Goal: Task Accomplishment & Management: Manage account settings

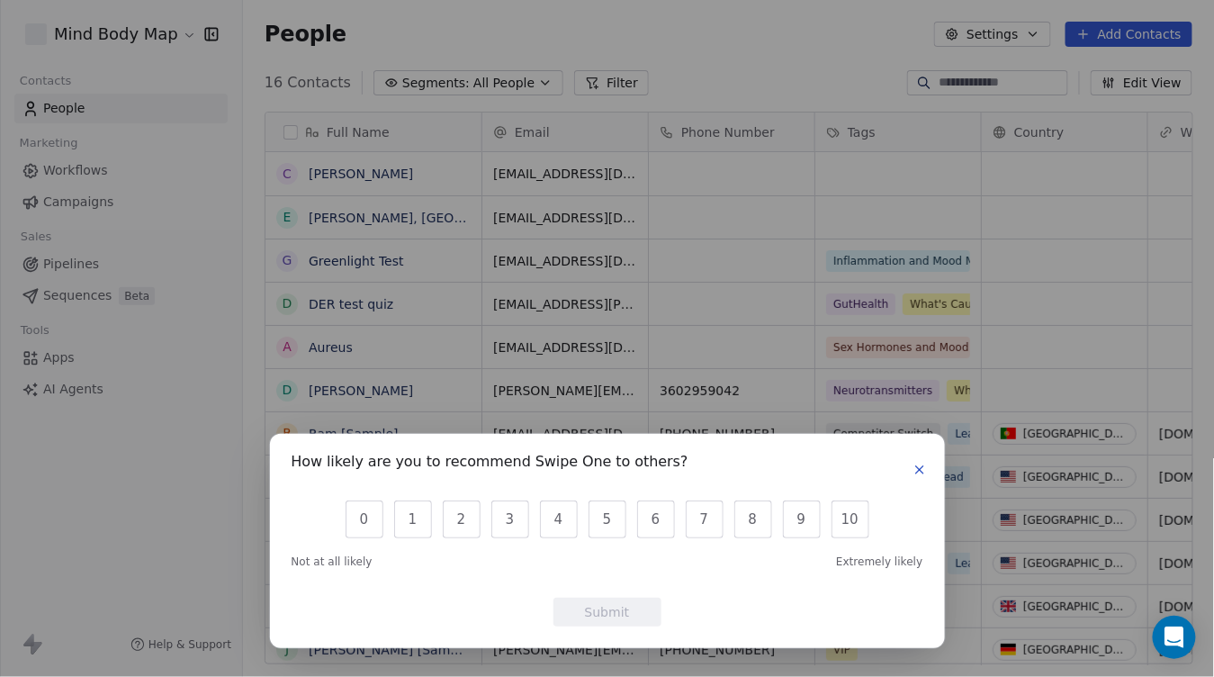
scroll to position [596, 971]
click at [917, 463] on icon "button" at bounding box center [919, 470] width 14 height 14
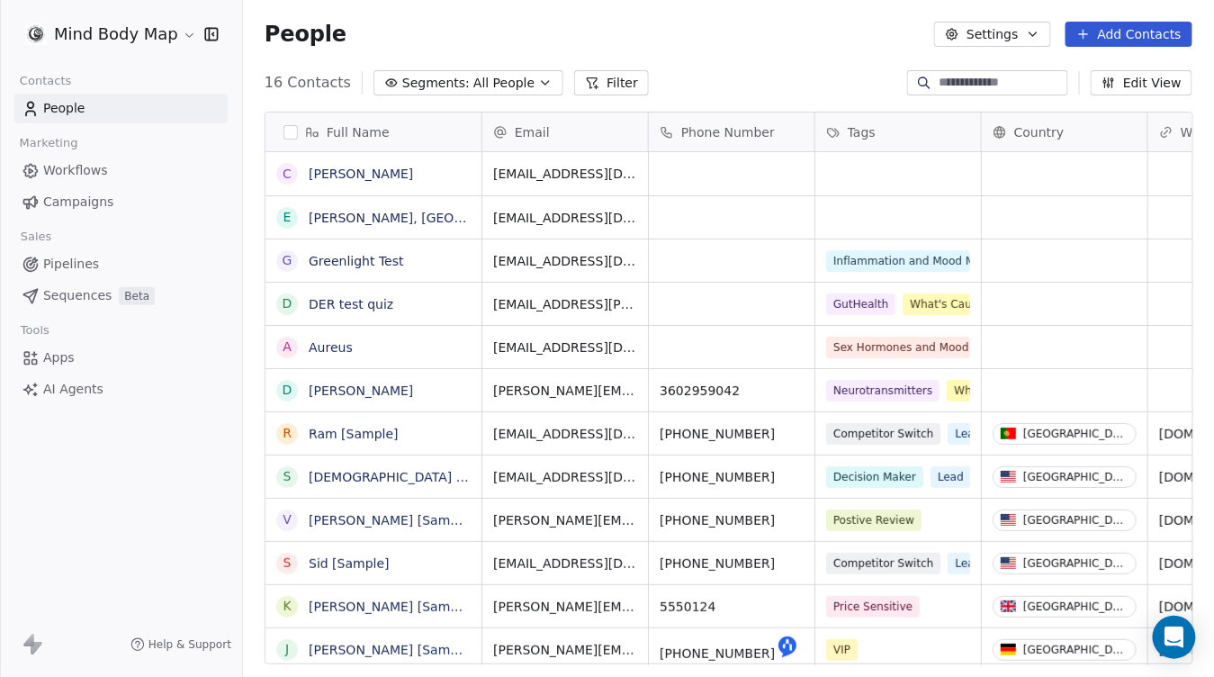
click at [134, 37] on html "Mind Body Map Contacts People Marketing Workflows Campaigns Sales Pipelines Seq…" at bounding box center [607, 338] width 1214 height 677
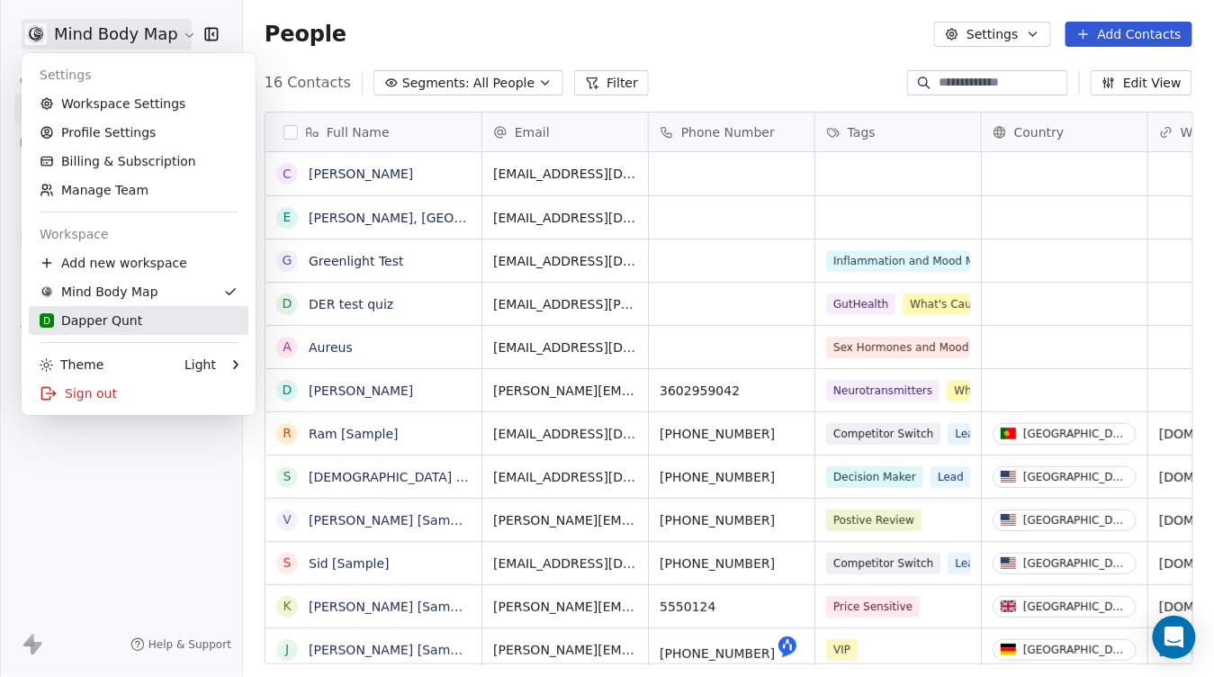
click at [120, 317] on div "D Dapper Qunt" at bounding box center [91, 320] width 103 height 18
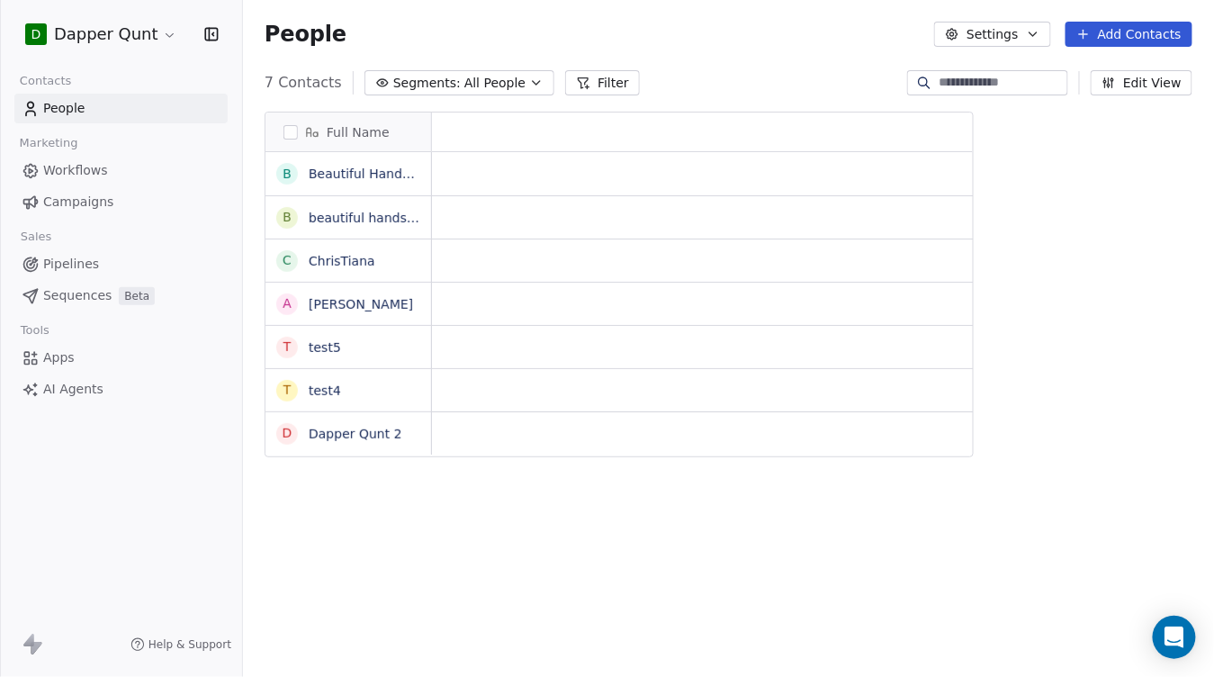
scroll to position [596, 971]
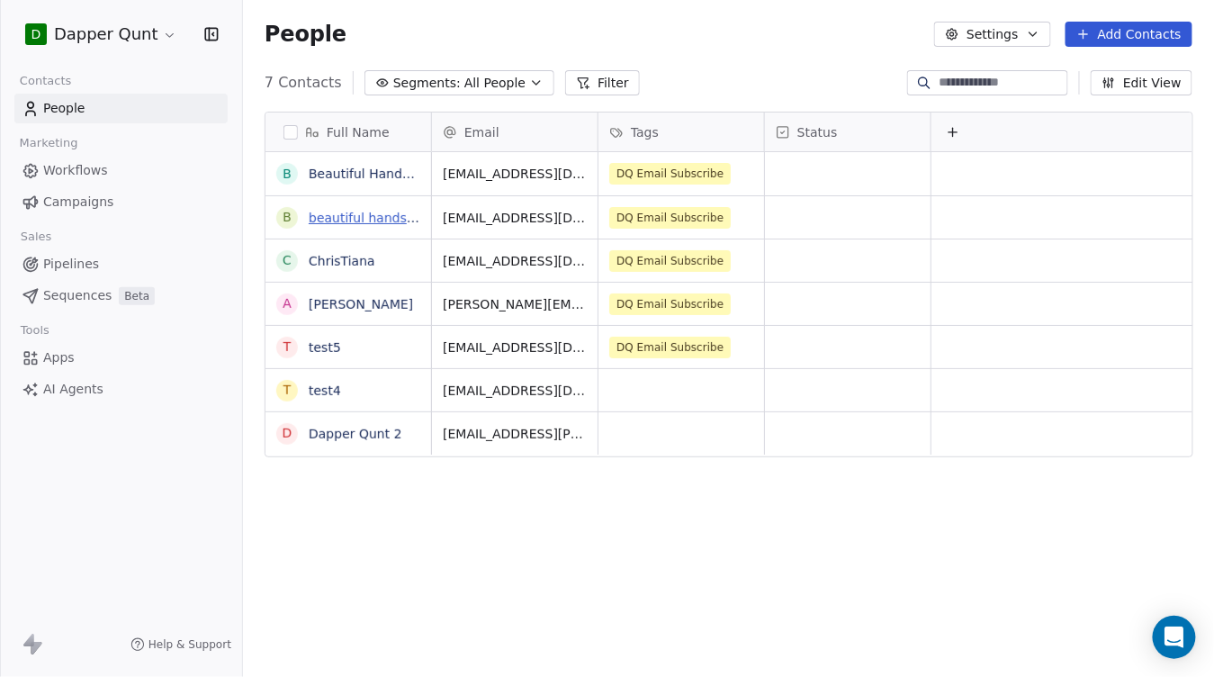
click at [351, 219] on link "beautiful handsome" at bounding box center [372, 218] width 126 height 14
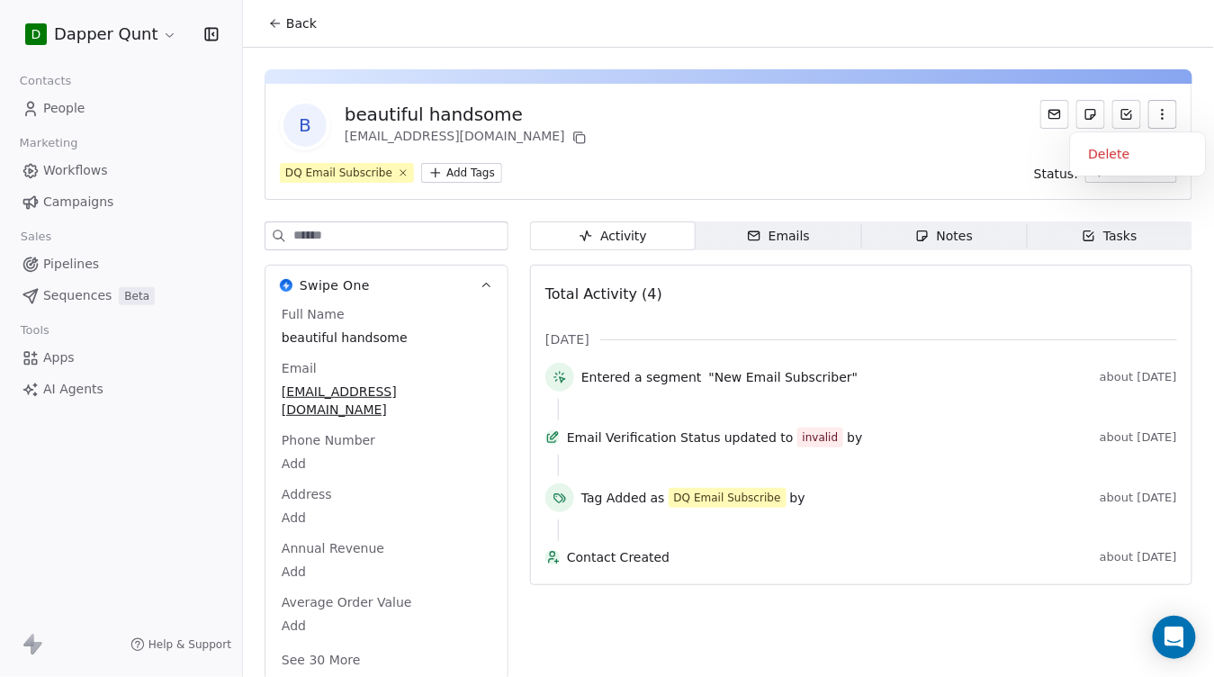
click at [1158, 112] on icon "button" at bounding box center [1162, 114] width 14 height 14
click at [1128, 148] on div "Delete" at bounding box center [1138, 153] width 121 height 29
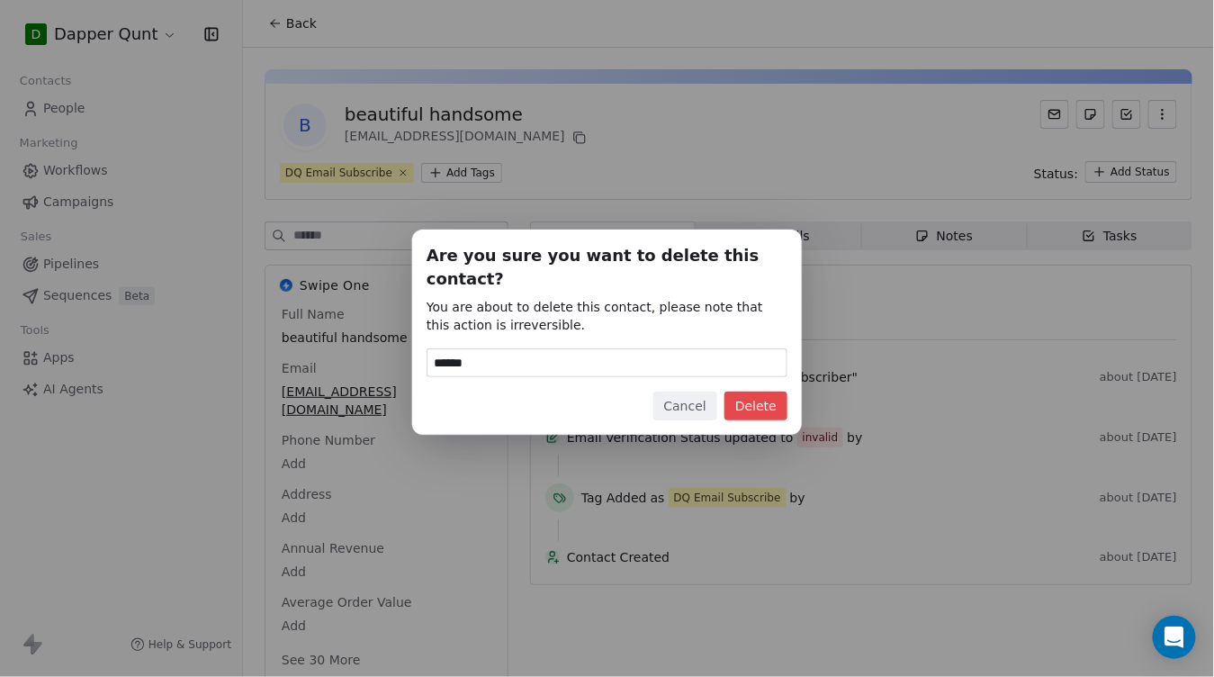
type input "******"
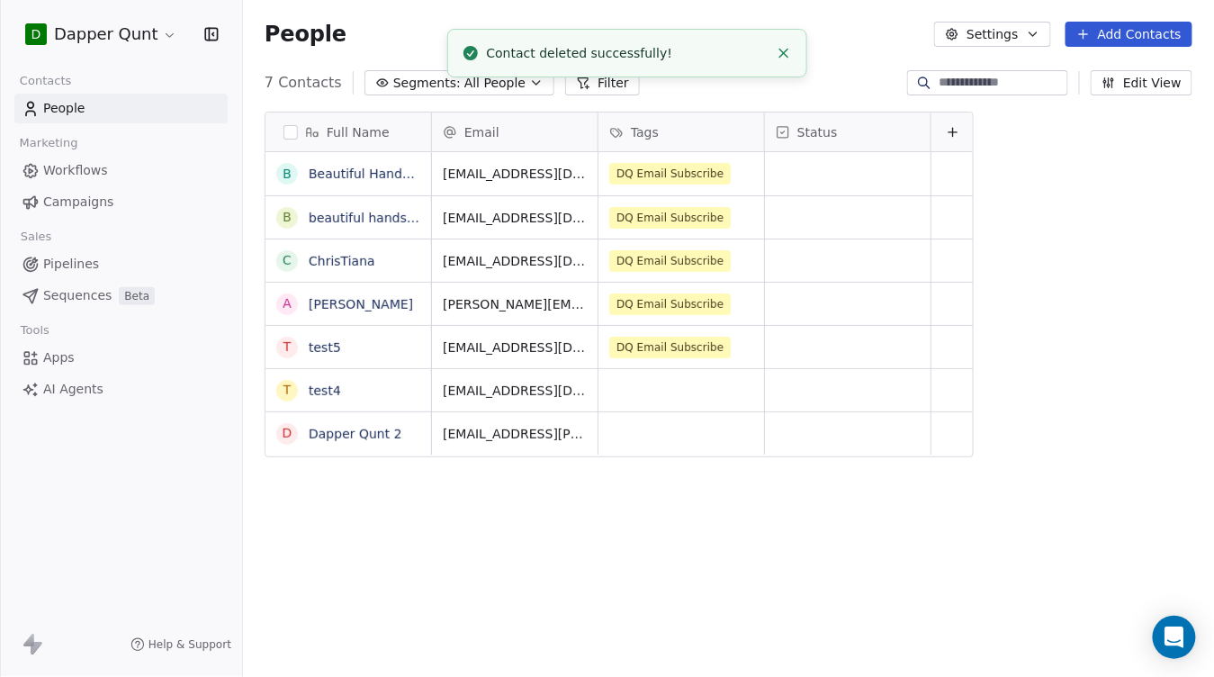
scroll to position [596, 971]
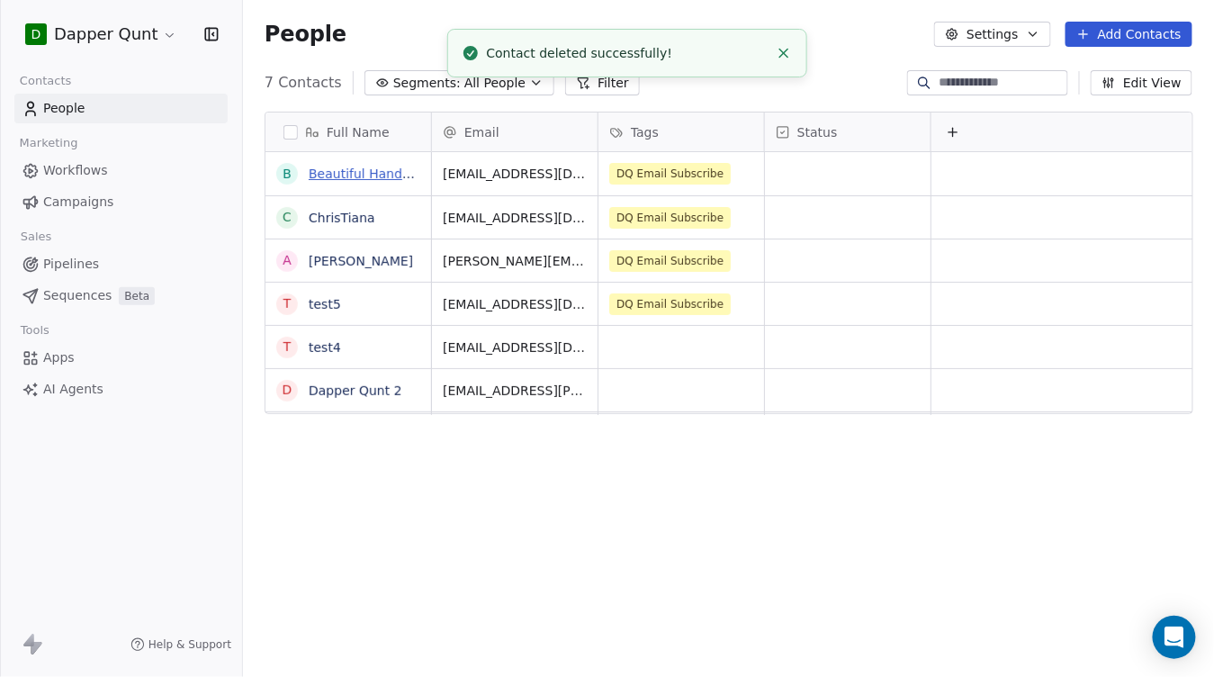
click at [373, 178] on link "Beautiful Handsome" at bounding box center [373, 173] width 128 height 14
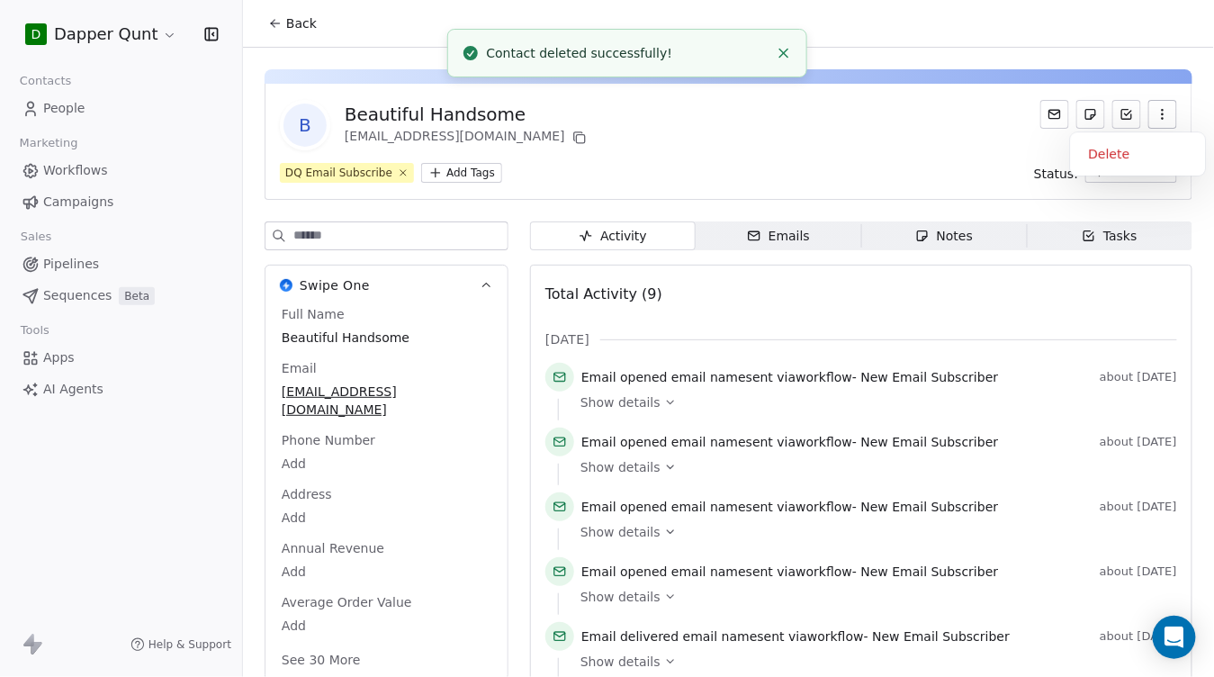
click at [1162, 121] on button "button" at bounding box center [1162, 114] width 29 height 29
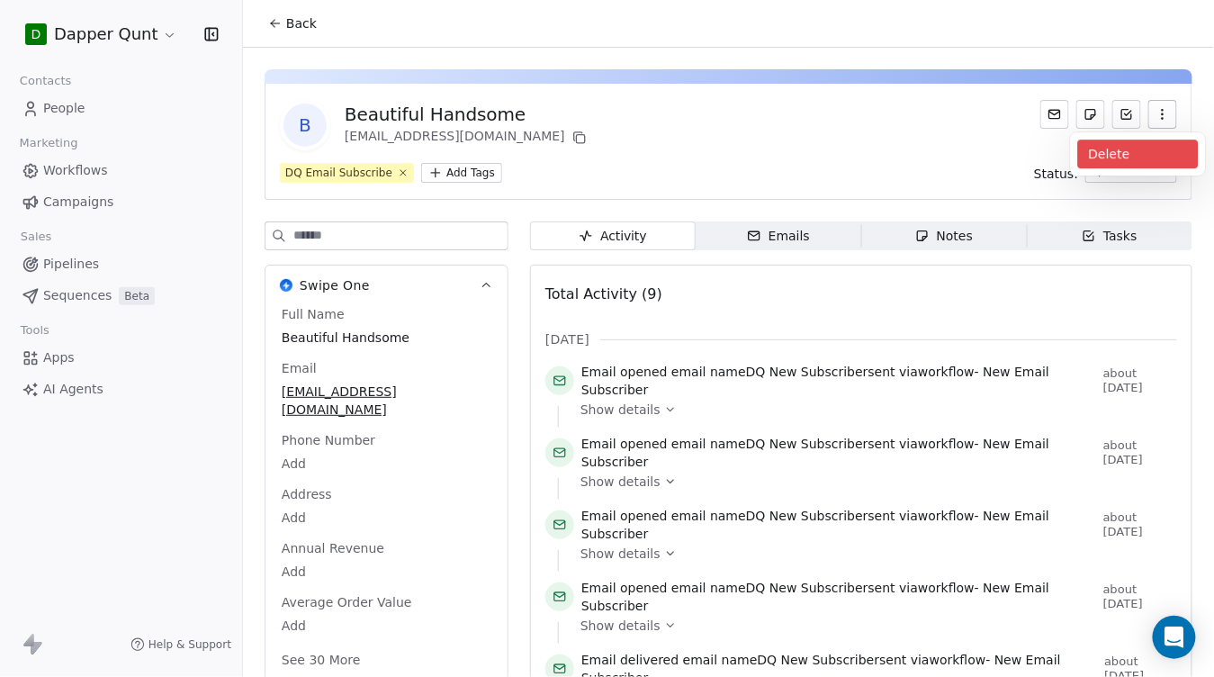
click at [1134, 150] on div "Delete" at bounding box center [1138, 153] width 121 height 29
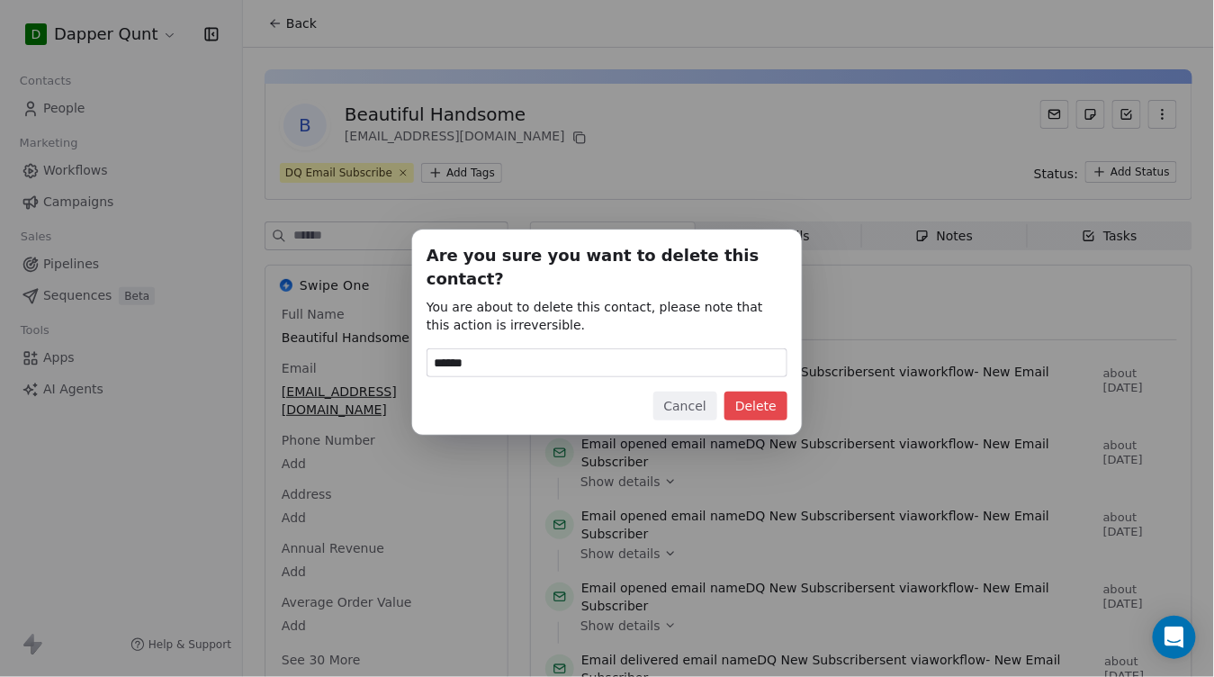
type input "******"
click at [764, 400] on button "Delete" at bounding box center [755, 405] width 63 height 29
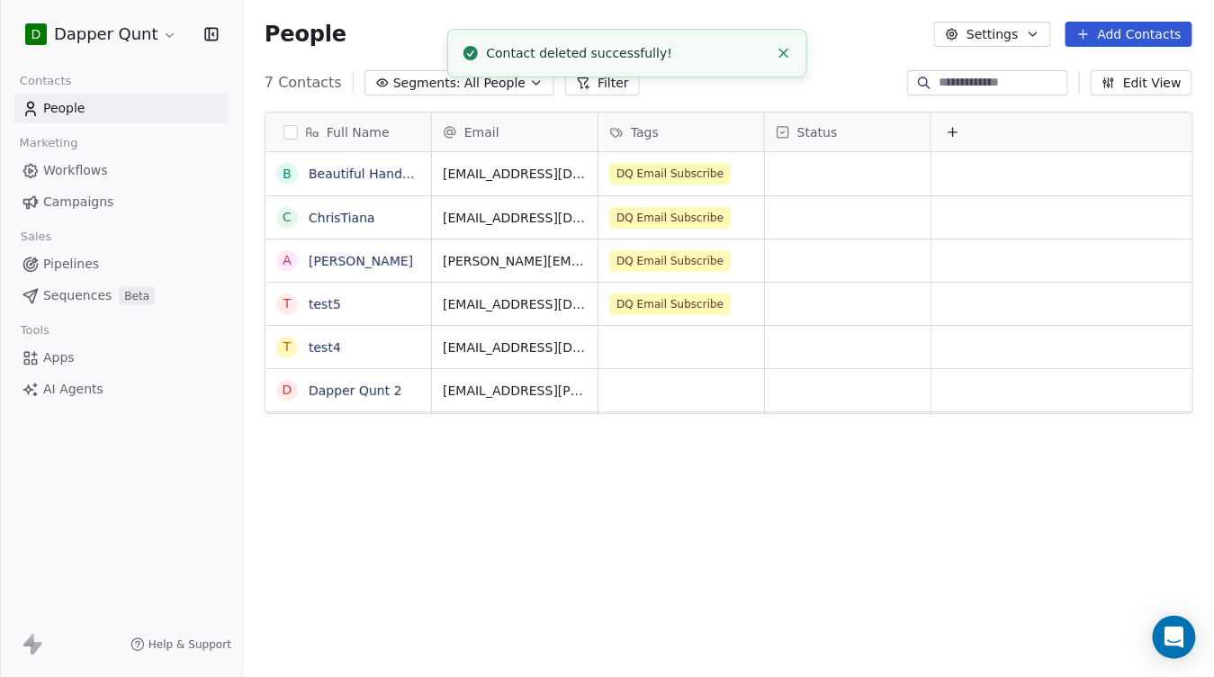
scroll to position [596, 971]
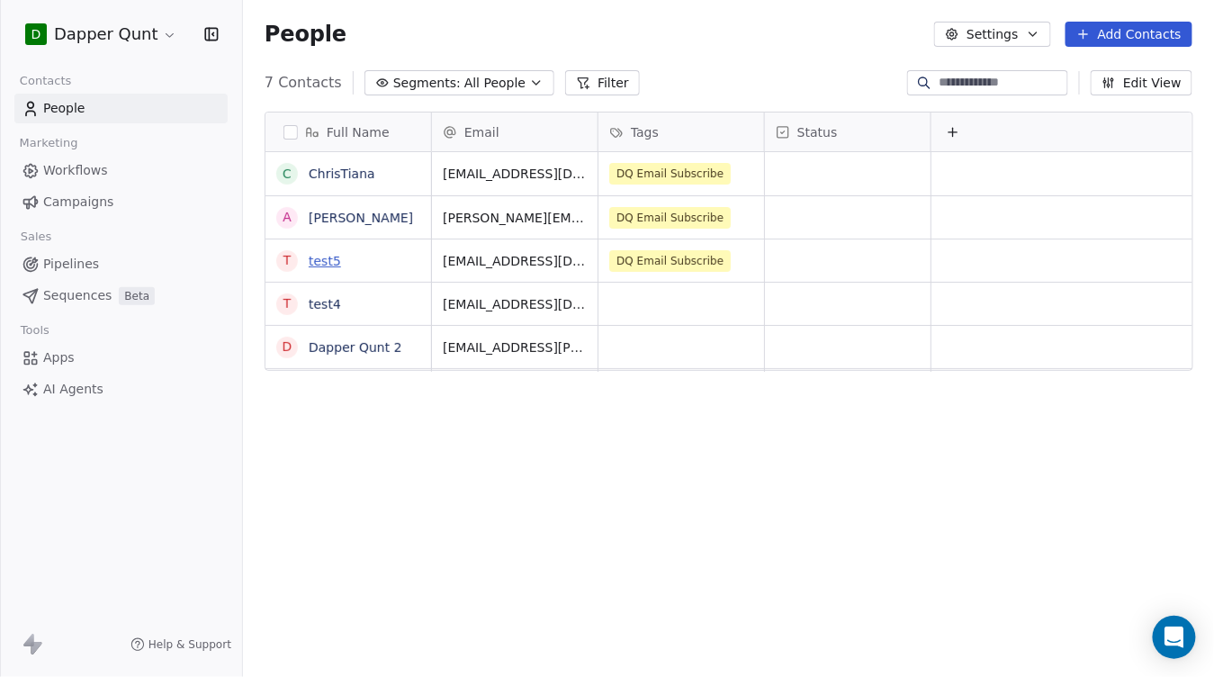
click at [325, 259] on link "test5" at bounding box center [325, 261] width 32 height 14
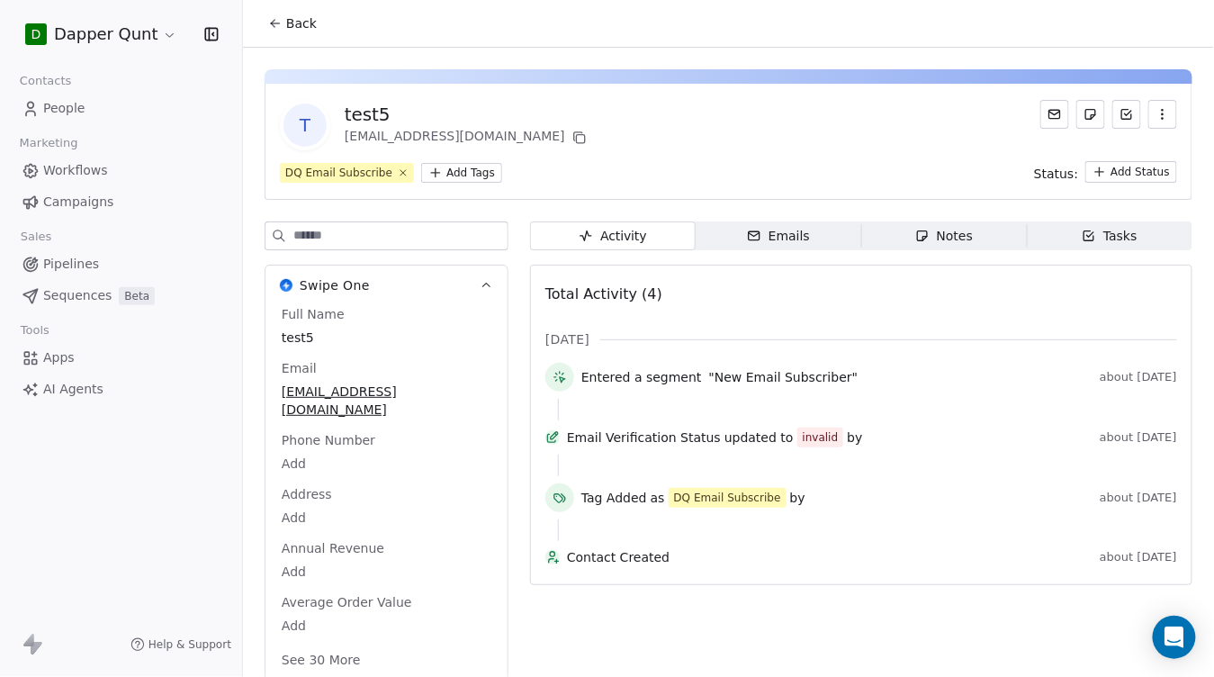
click at [1170, 105] on button "button" at bounding box center [1162, 114] width 29 height 29
click at [1118, 154] on div "Delete" at bounding box center [1138, 153] width 121 height 29
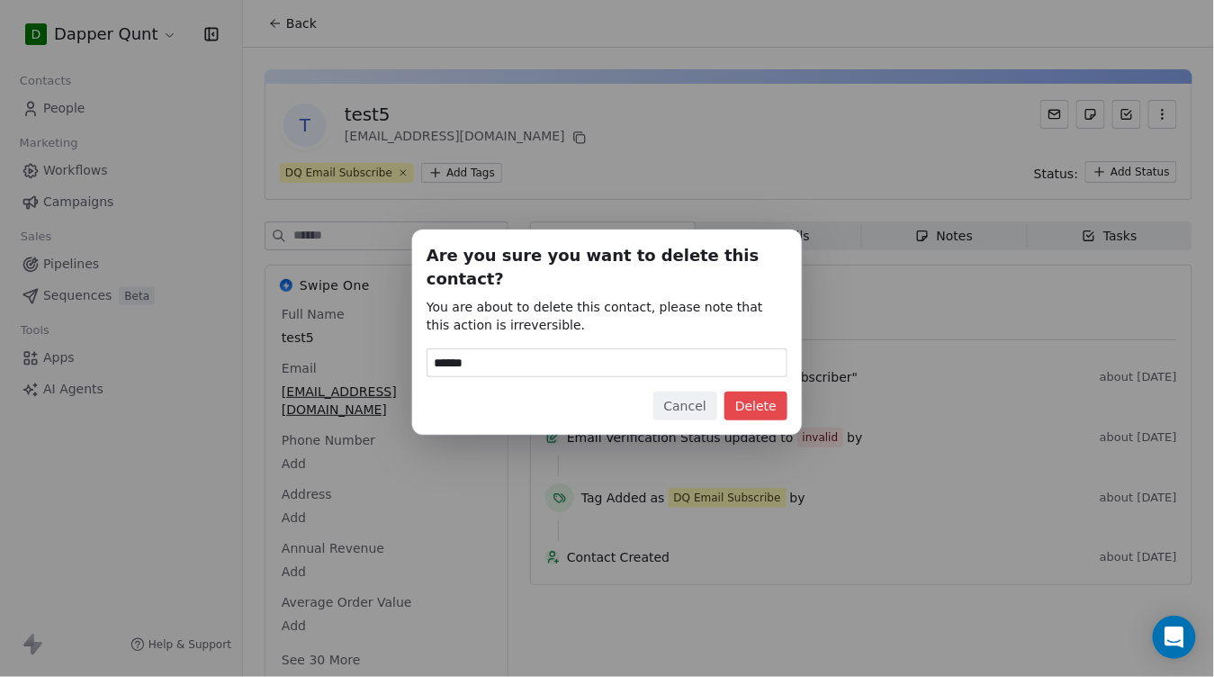
type input "******"
click at [760, 396] on button "Delete" at bounding box center [755, 405] width 63 height 29
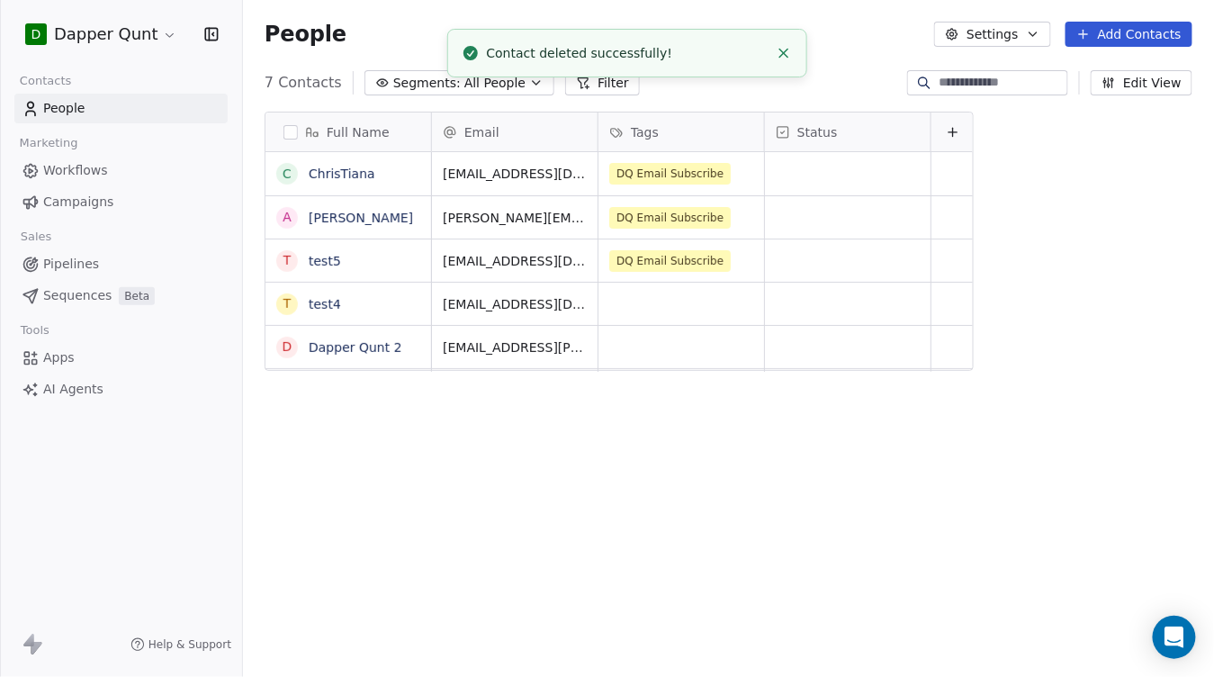
scroll to position [596, 971]
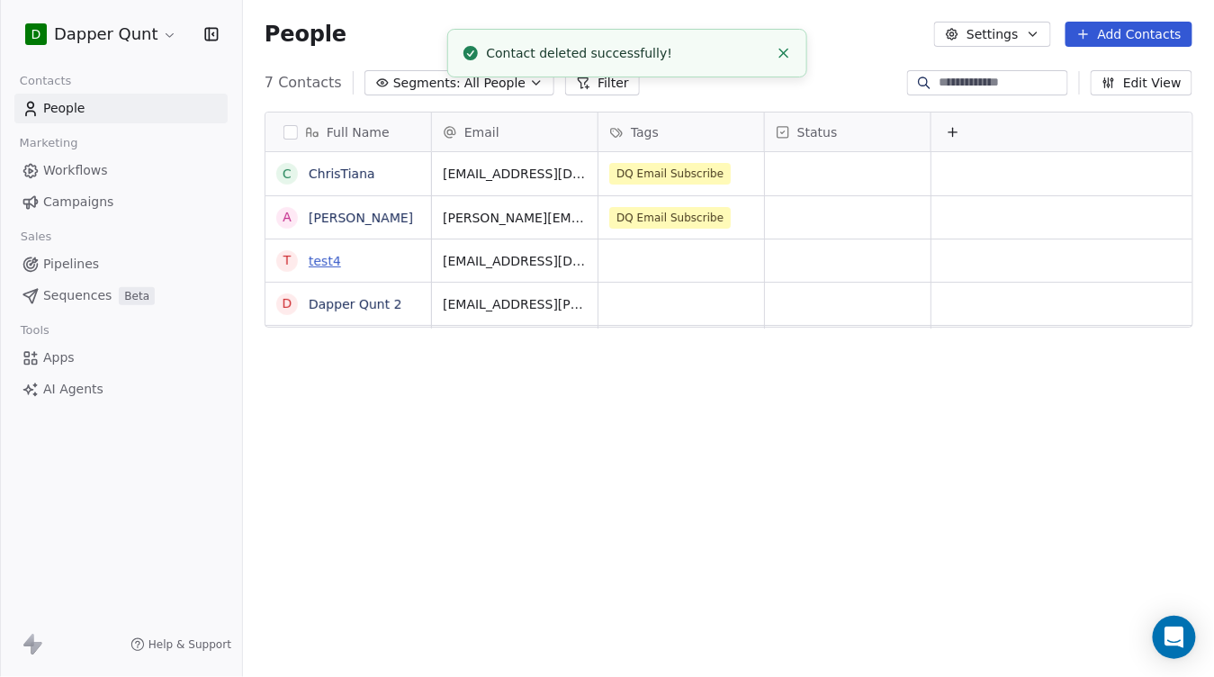
click at [330, 262] on link "test4" at bounding box center [325, 261] width 32 height 14
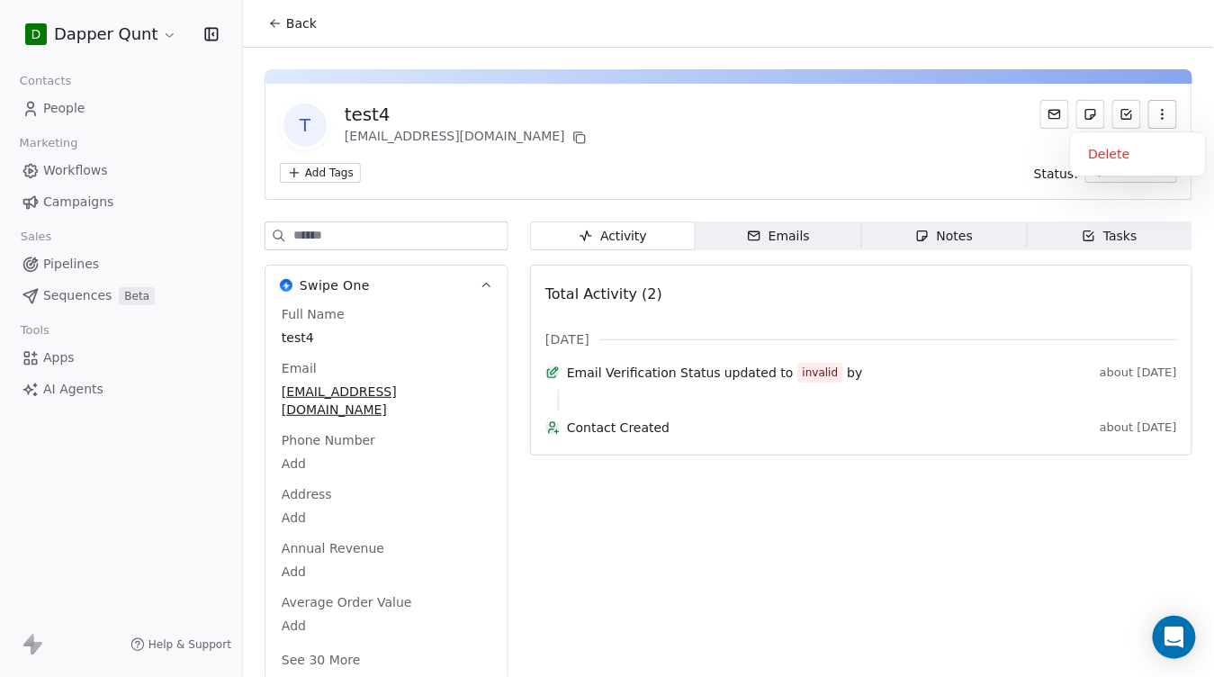
click at [1167, 110] on icon "button" at bounding box center [1162, 114] width 14 height 14
click at [1109, 150] on div "Delete" at bounding box center [1138, 153] width 121 height 29
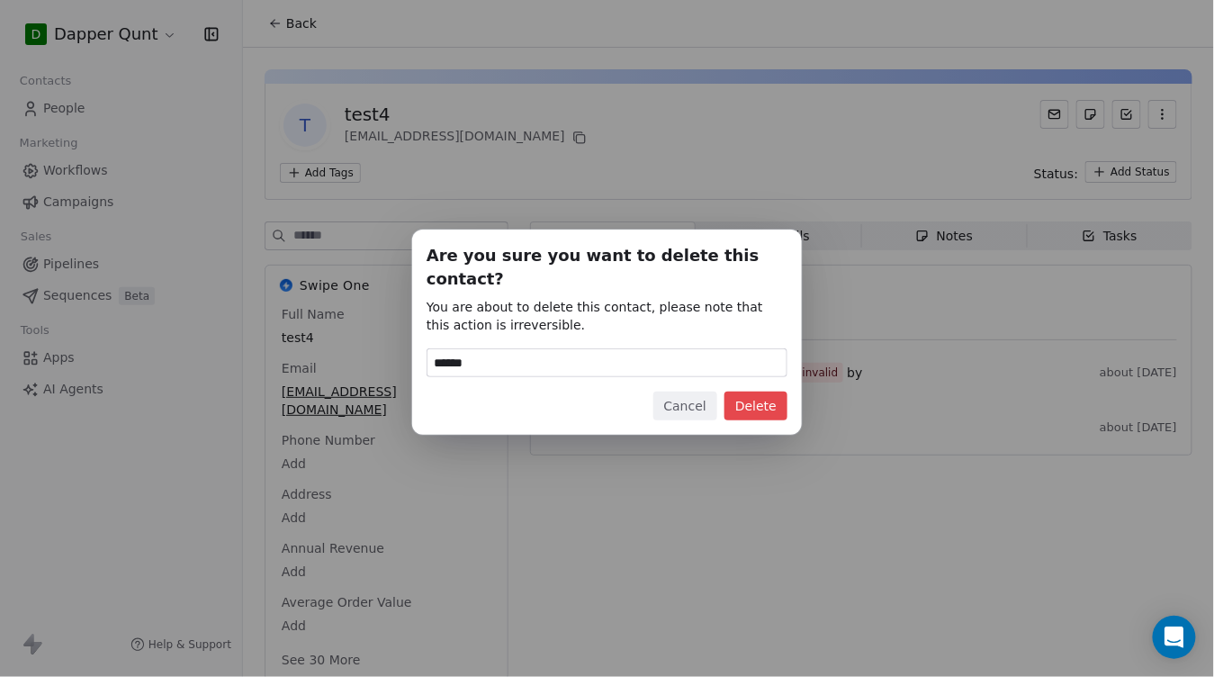
type input "******"
click at [758, 391] on button "Delete" at bounding box center [755, 405] width 63 height 29
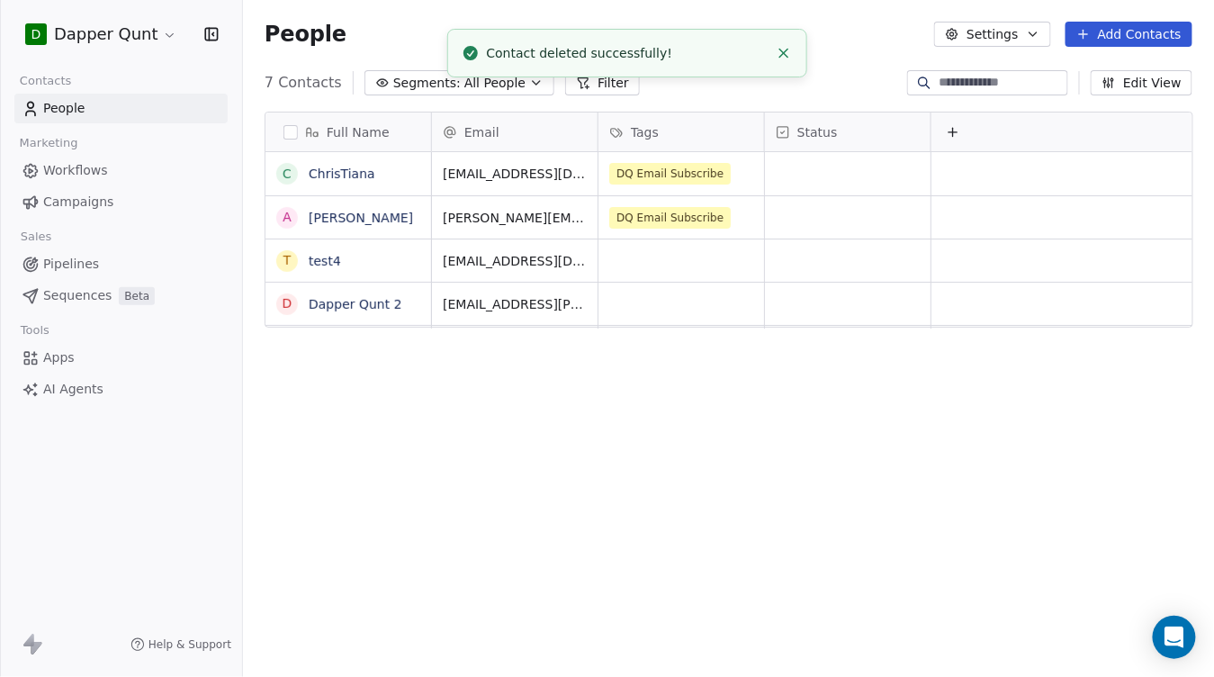
scroll to position [596, 971]
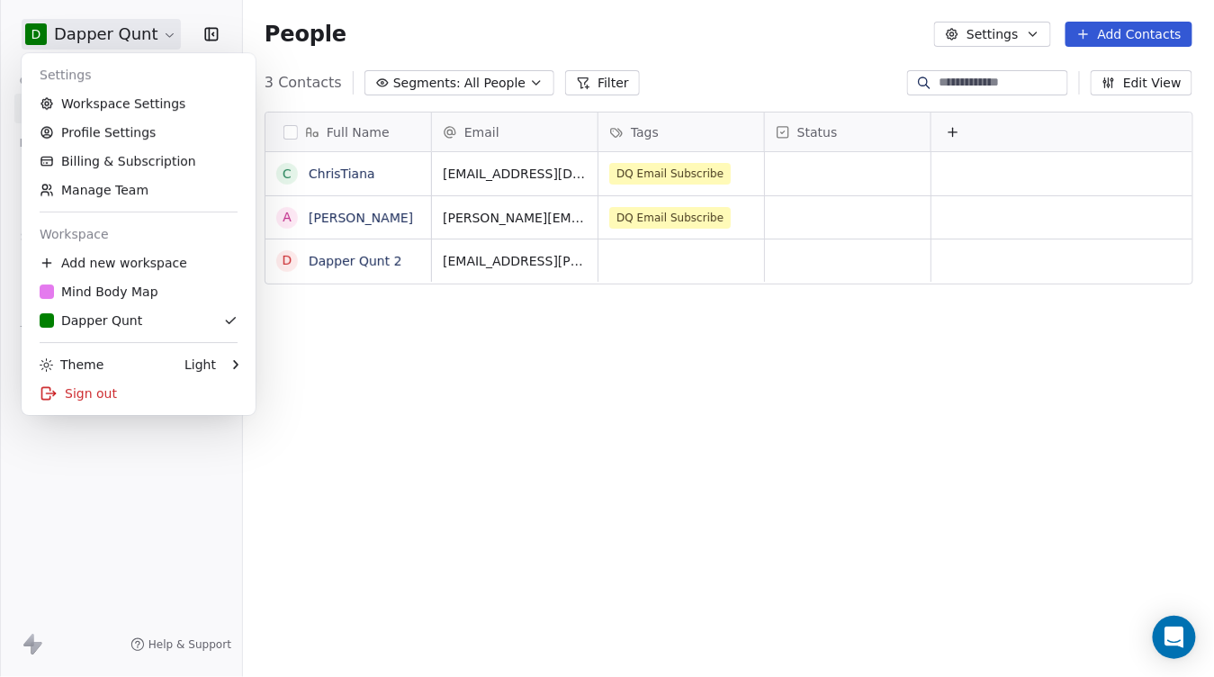
click at [117, 31] on html "D Dapper Qunt Contacts People Marketing Workflows Campaigns Sales Pipelines Seq…" at bounding box center [607, 338] width 1214 height 677
click at [105, 292] on div "Mind Body Map" at bounding box center [99, 292] width 119 height 18
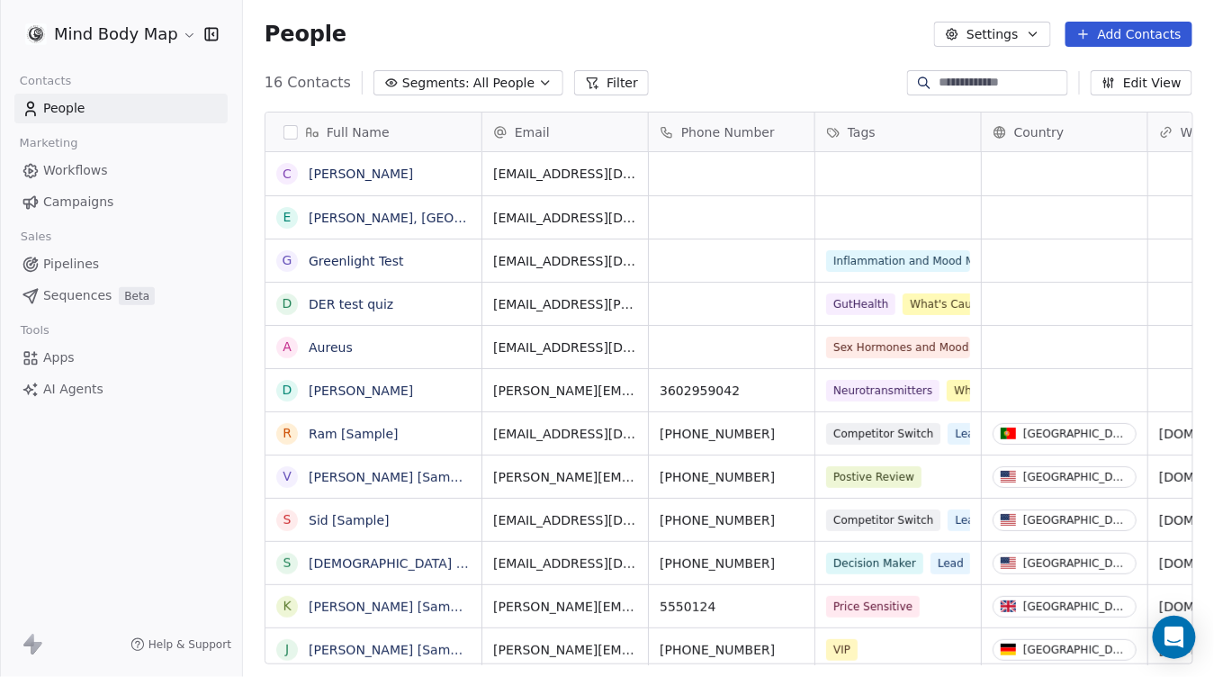
scroll to position [596, 971]
